Goal: Information Seeking & Learning: Learn about a topic

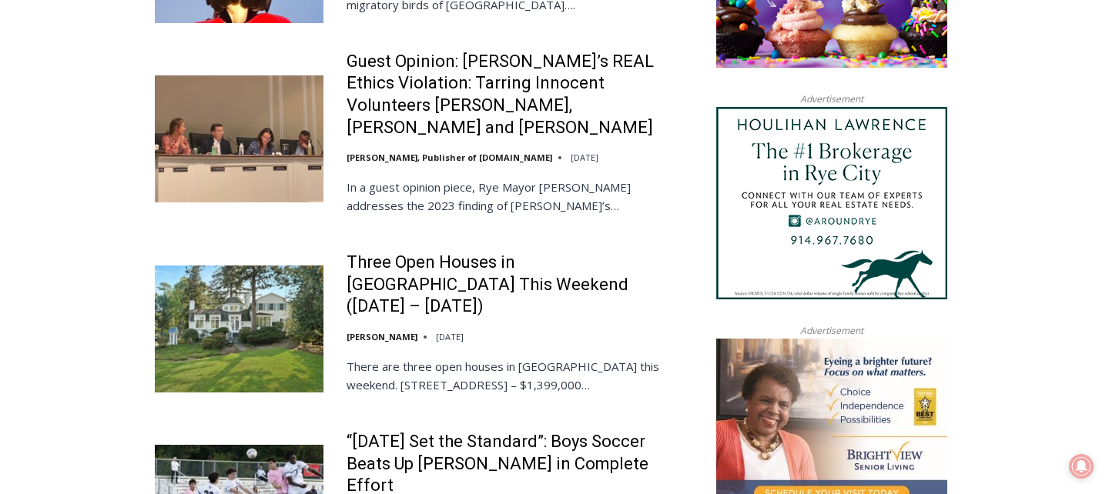
scroll to position [1589, 0]
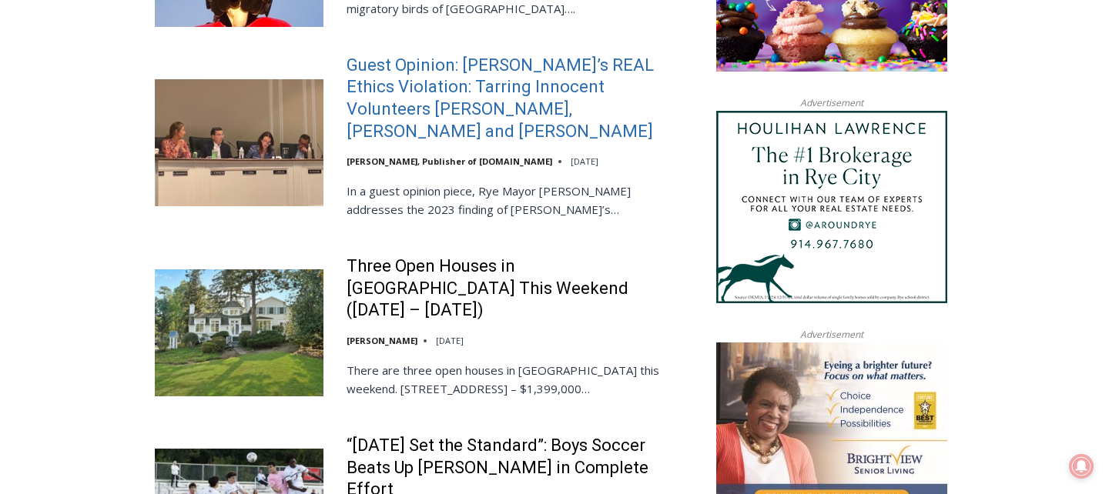
click at [422, 109] on link "Guest Opinion: [PERSON_NAME]’s REAL Ethics Violation: Tarring Innocent Voluntee…" at bounding box center [516, 99] width 338 height 88
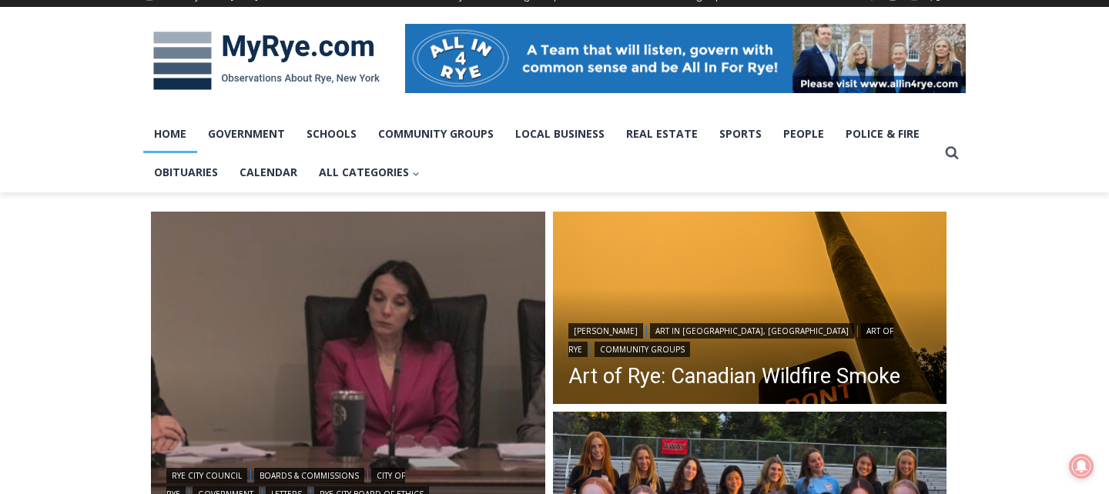
scroll to position [215, 0]
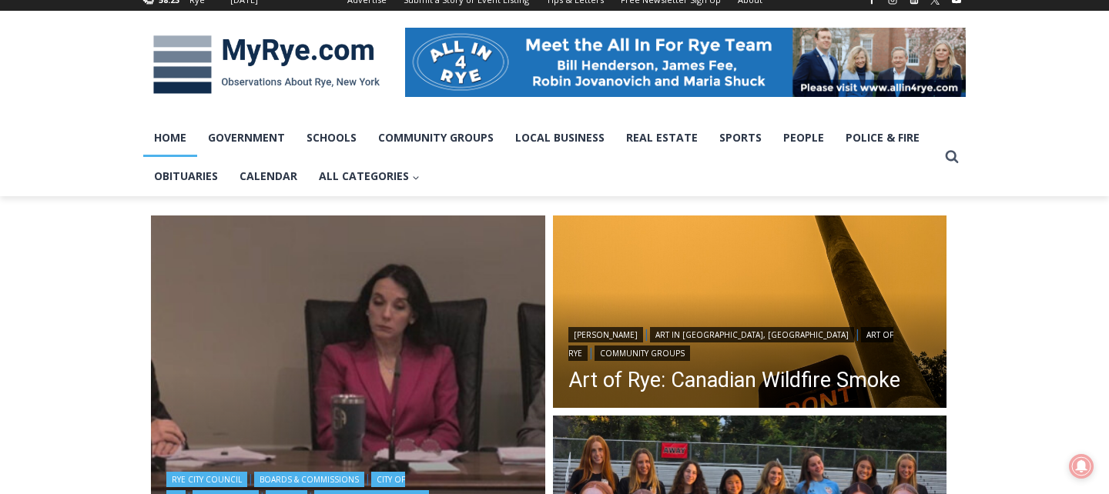
click at [337, 349] on img "Read More Henderson Responds to Mayor’s Letter on the 2023 Ethics Imbroglio" at bounding box center [348, 413] width 394 height 394
